Goal: Task Accomplishment & Management: Complete application form

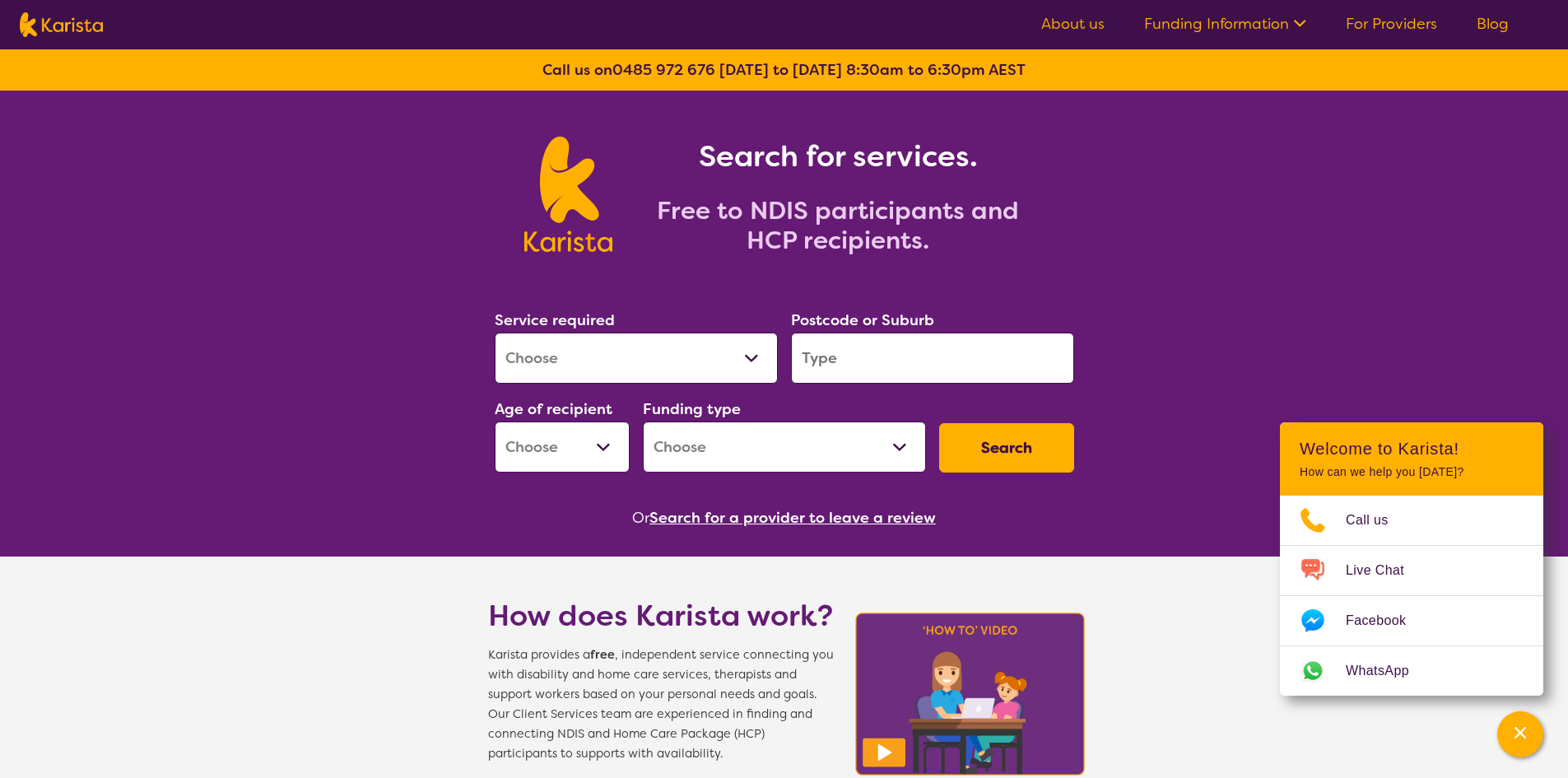
click at [1406, 23] on link "For Providers" at bounding box center [1391, 24] width 91 height 20
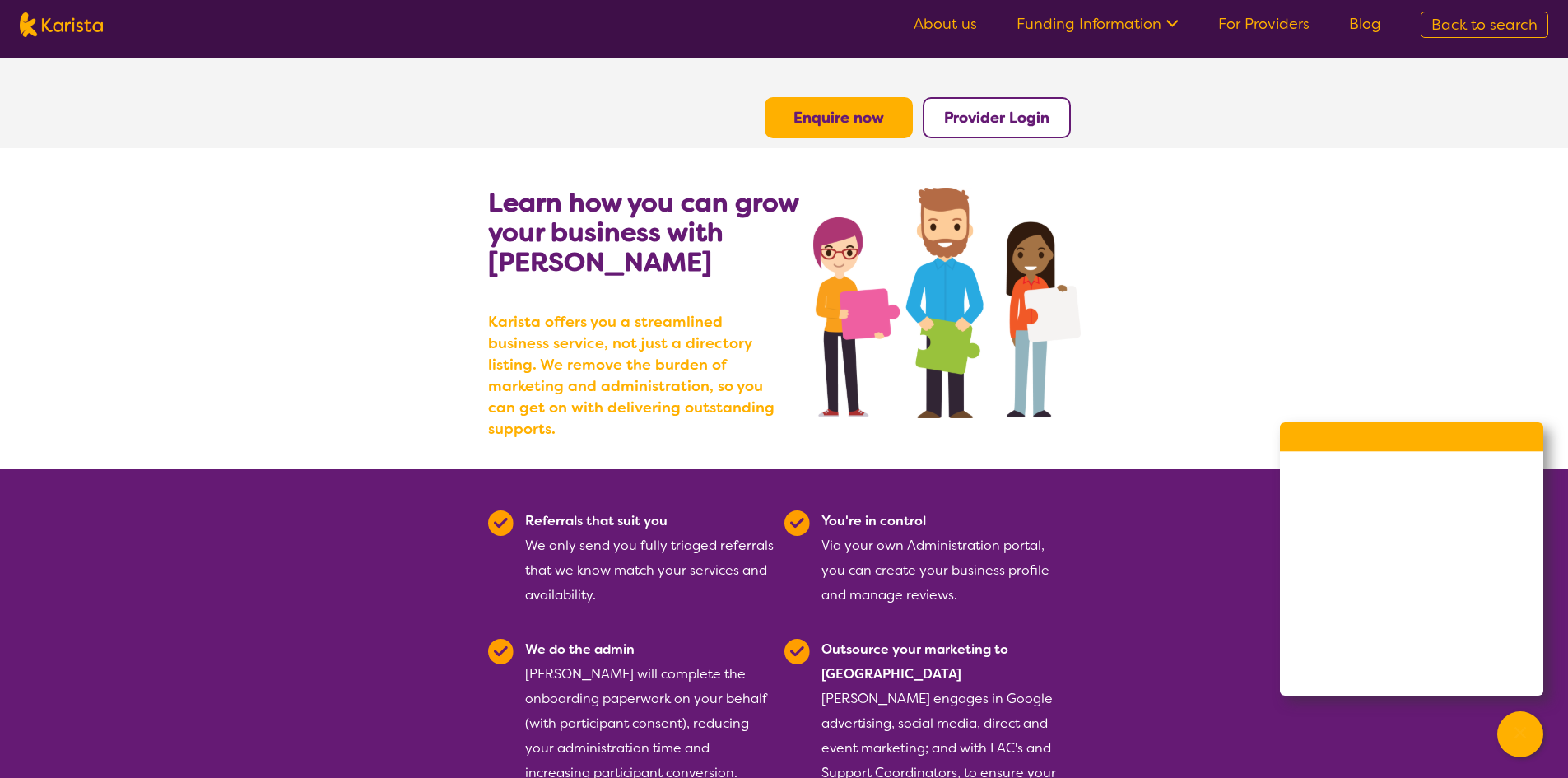
click at [802, 118] on b "Enquire now" at bounding box center [839, 118] width 91 height 20
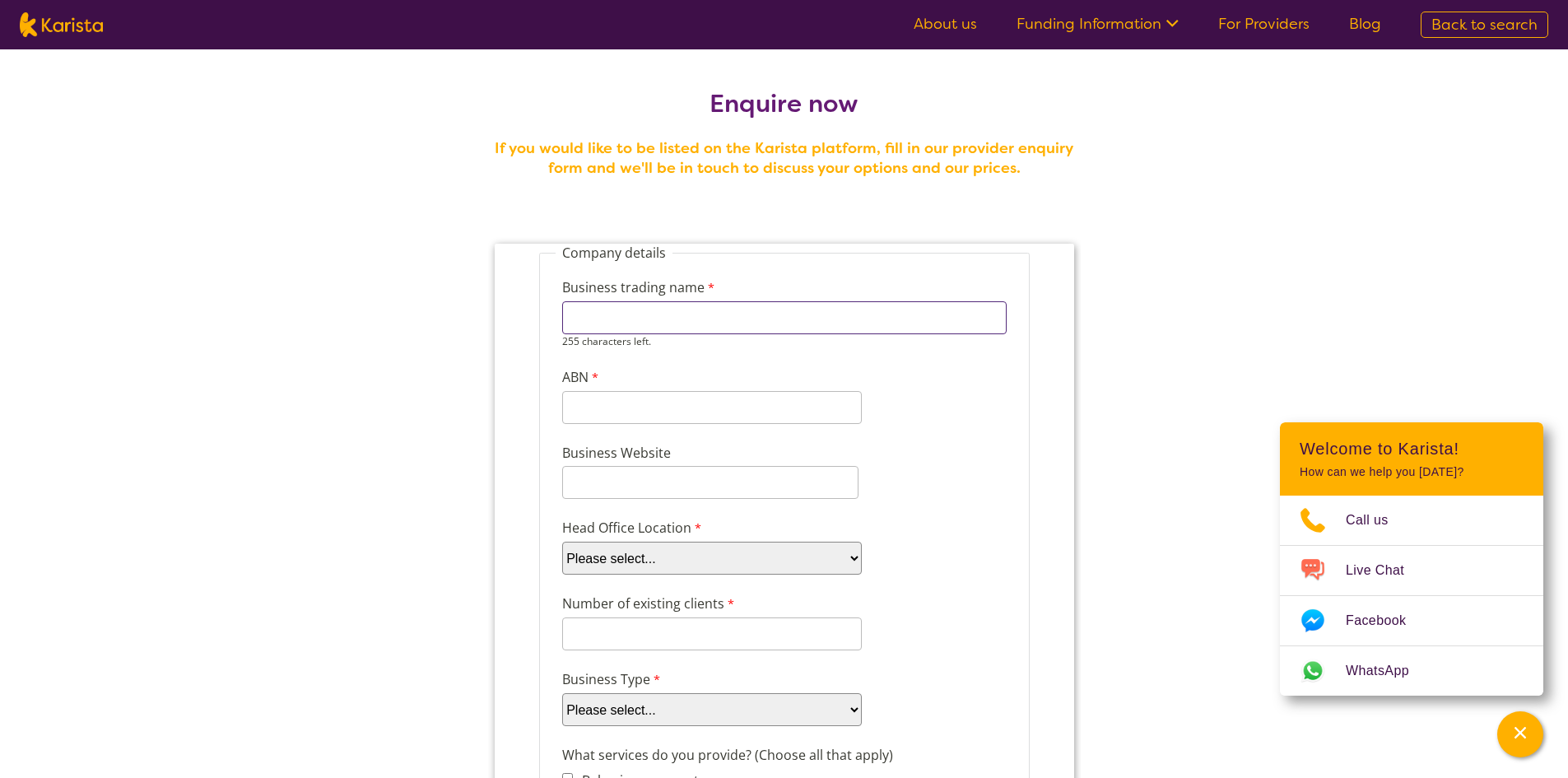
click at [637, 316] on input "Business trading name" at bounding box center [784, 318] width 445 height 33
type input "Empowering Support Services Pty Ltd"
click at [603, 418] on div "11 characters left." at bounding box center [711, 408] width 300 height 33
